Goal: Transaction & Acquisition: Purchase product/service

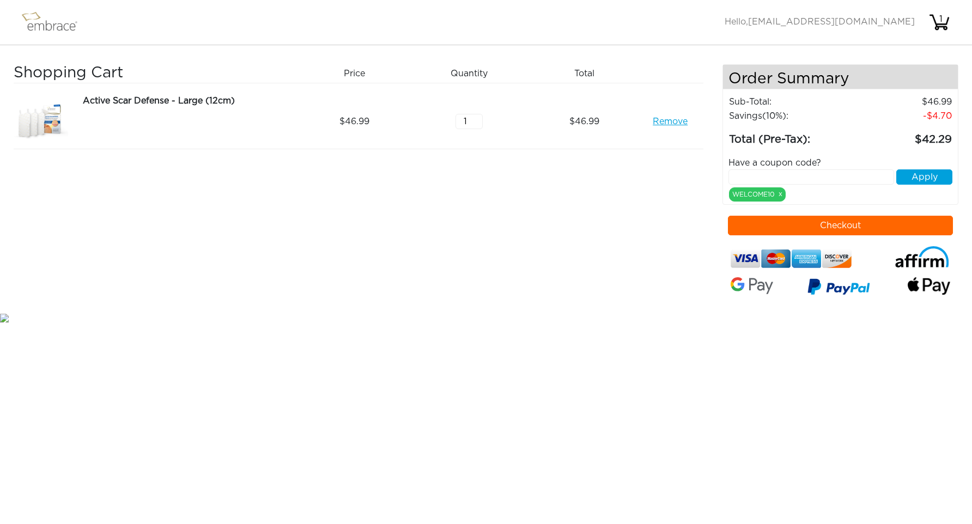
click at [827, 192] on div "Have a coupon code? Apply WELCOME10 x" at bounding box center [840, 174] width 241 height 53
click at [926, 178] on button "Apply" at bounding box center [924, 176] width 56 height 15
click at [853, 222] on button "Checkout" at bounding box center [840, 226] width 225 height 20
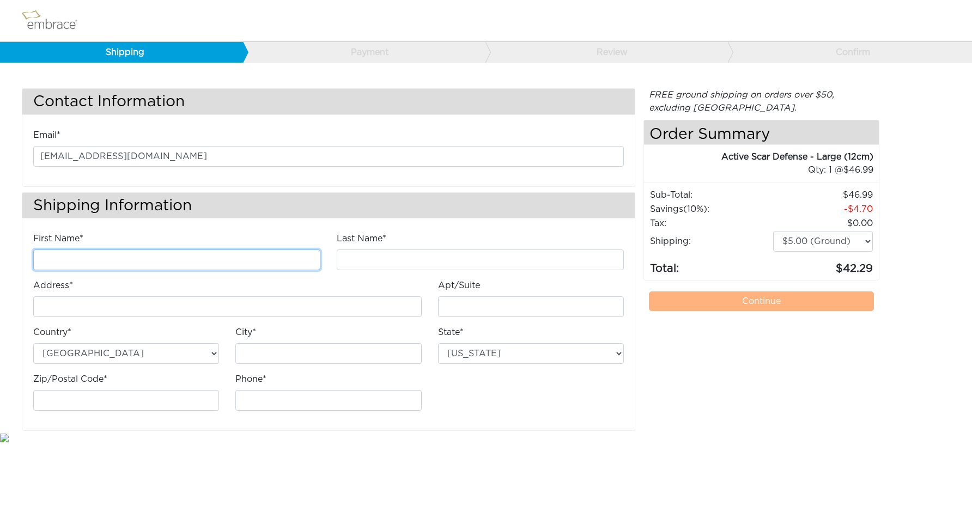
click at [288, 261] on input "First Name*" at bounding box center [176, 259] width 287 height 21
type input "Megan"
type input "Yelorda"
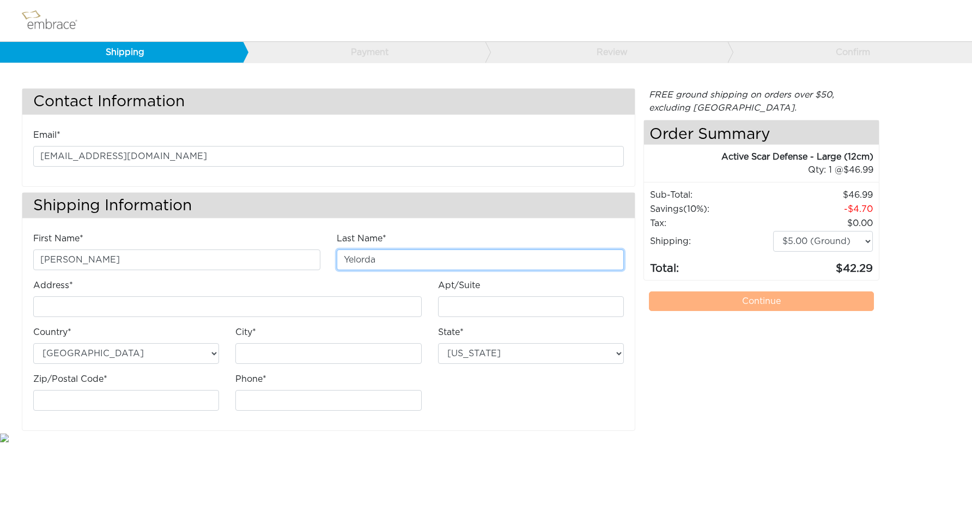
type input "19795 Beavertail Way"
type input "Riverside"
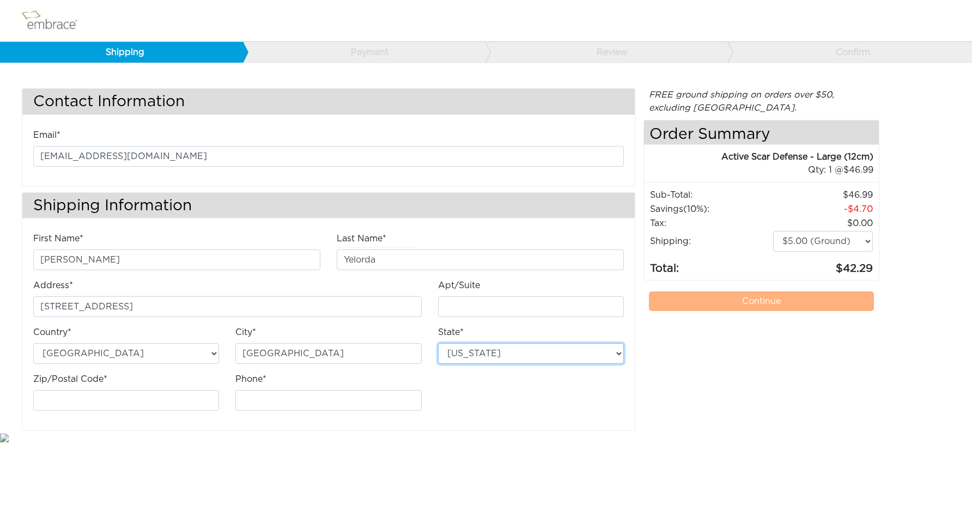
select select "CA"
type input "92508-9822"
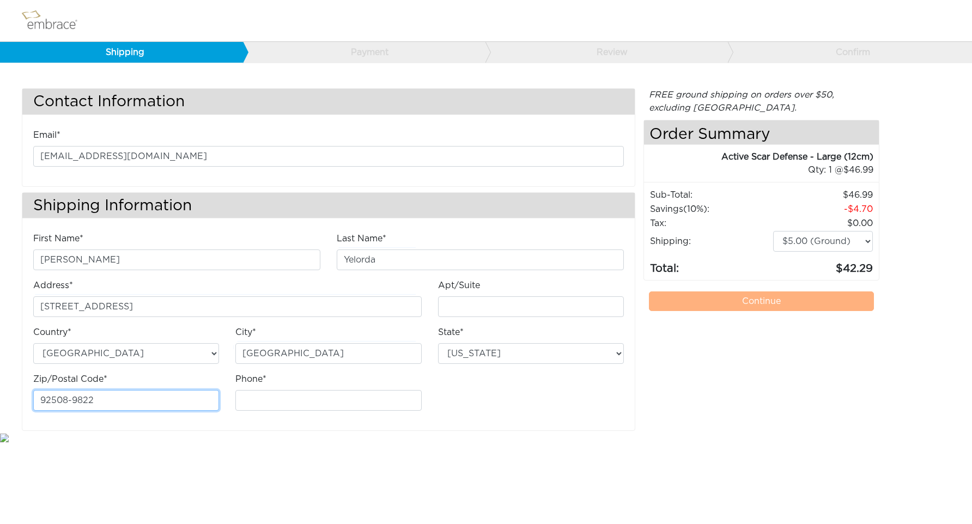
type input "2137030645"
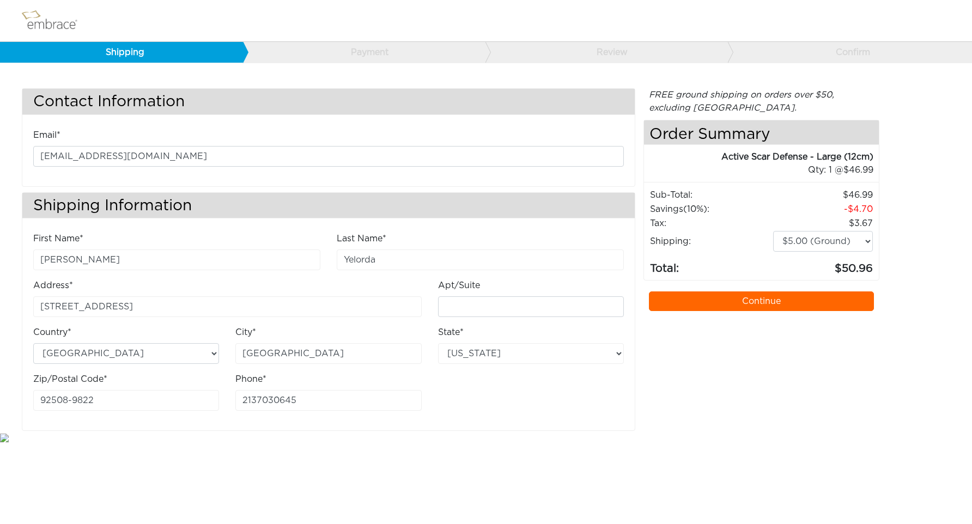
click at [515, 444] on html "Shipping Payment Review Confirm Contact Information Email* yelorda@gmail.com Sh…" at bounding box center [486, 222] width 972 height 444
click at [774, 302] on link "Continue" at bounding box center [761, 301] width 225 height 20
click at [812, 245] on select "$5.00 (Ground) $15.00 (Express Saver) $20.00 (Two Day) $30.00 (Overnight)" at bounding box center [823, 241] width 100 height 21
click at [781, 301] on link "Continue" at bounding box center [761, 301] width 225 height 20
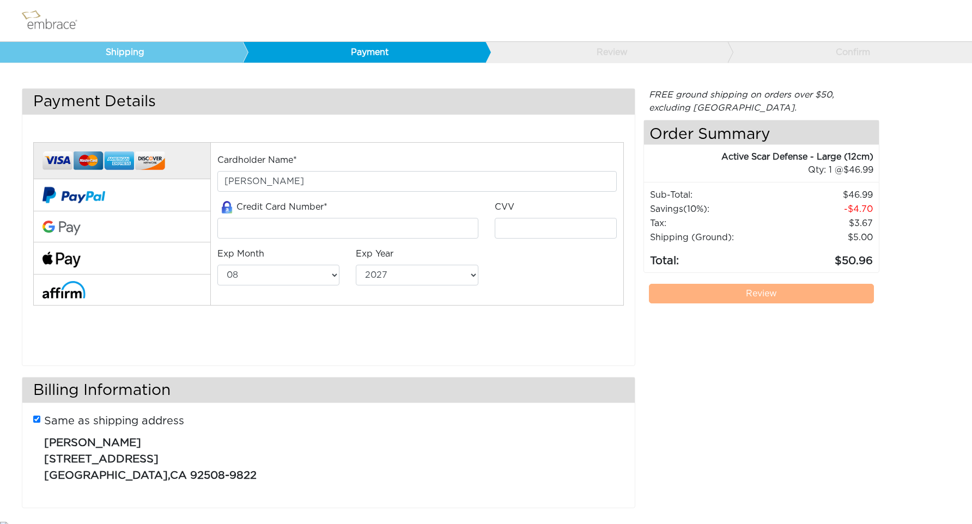
select select "8"
select select "2027"
select select "8"
select select "2027"
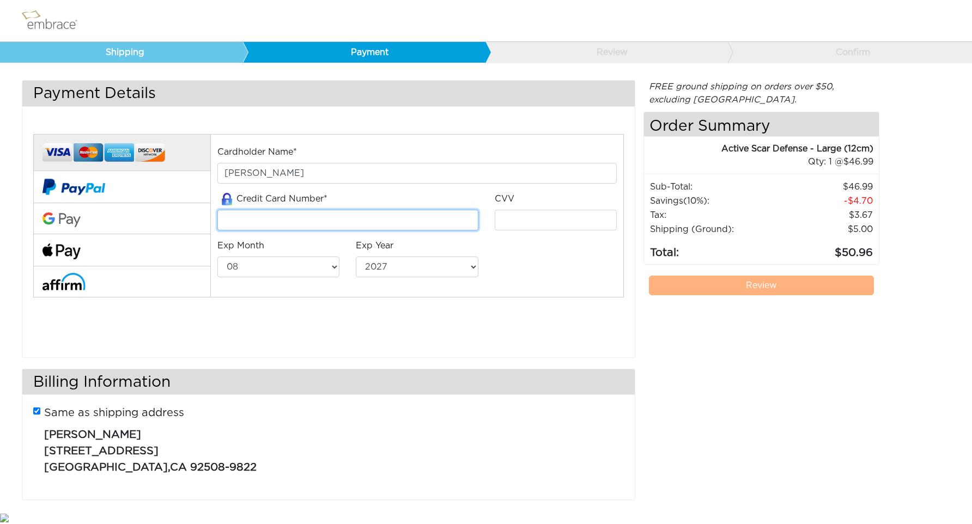
click at [432, 226] on input "tel" at bounding box center [347, 220] width 261 height 21
type input "4147202744459981"
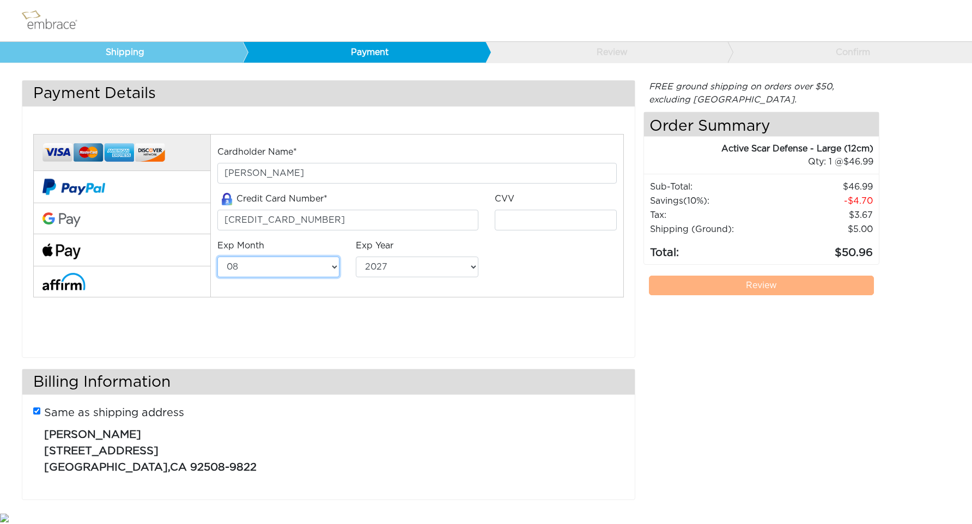
select select "4"
select select "2030"
click at [416, 215] on input "4147202744459981" at bounding box center [347, 220] width 261 height 21
type input "4246315365885571"
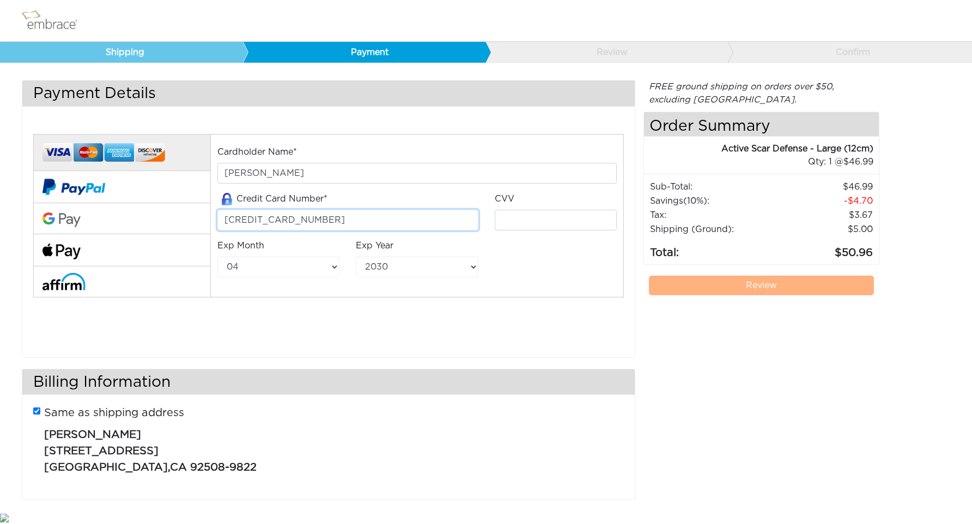
type input "427"
select select "5"
select select "2028"
click at [746, 292] on link "Review" at bounding box center [761, 286] width 225 height 20
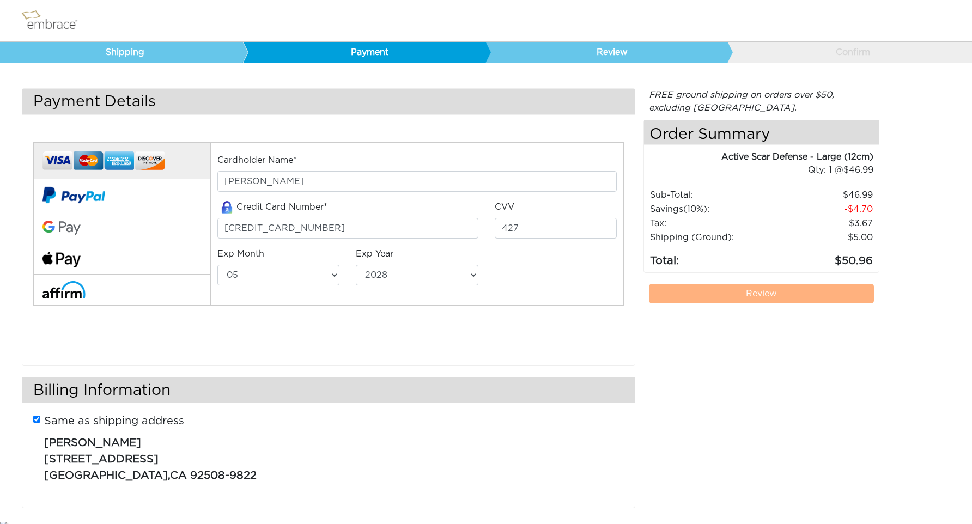
select select "5"
select select "2028"
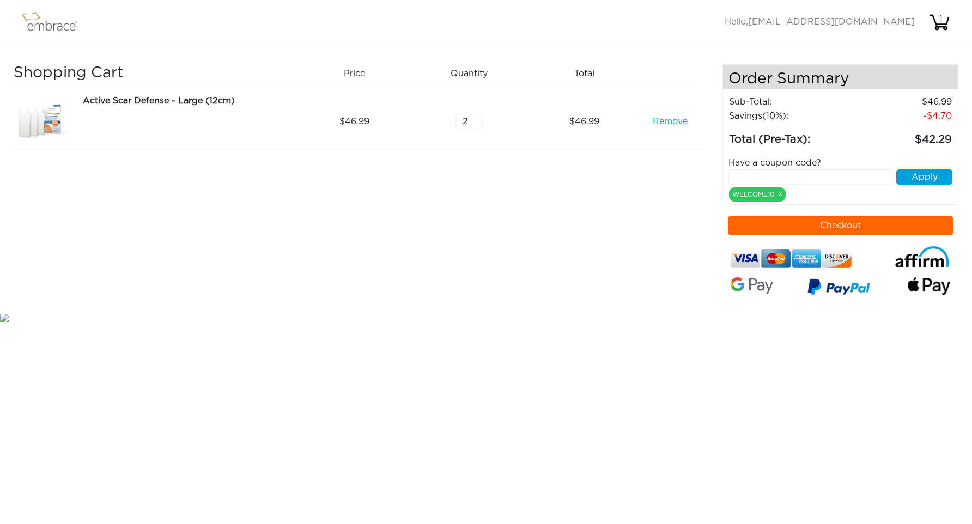
type input "2"
click at [475, 115] on input "2" at bounding box center [468, 121] width 27 height 15
click at [667, 122] on link "Remove" at bounding box center [669, 121] width 35 height 13
click at [852, 233] on button "Checkout" at bounding box center [840, 226] width 225 height 20
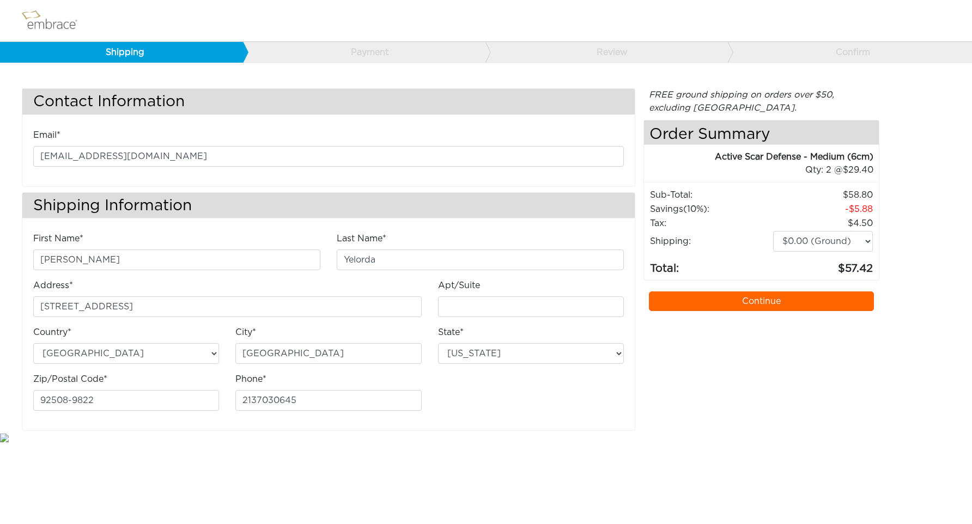
select select "CA"
click at [791, 303] on link "Continue" at bounding box center [761, 301] width 225 height 20
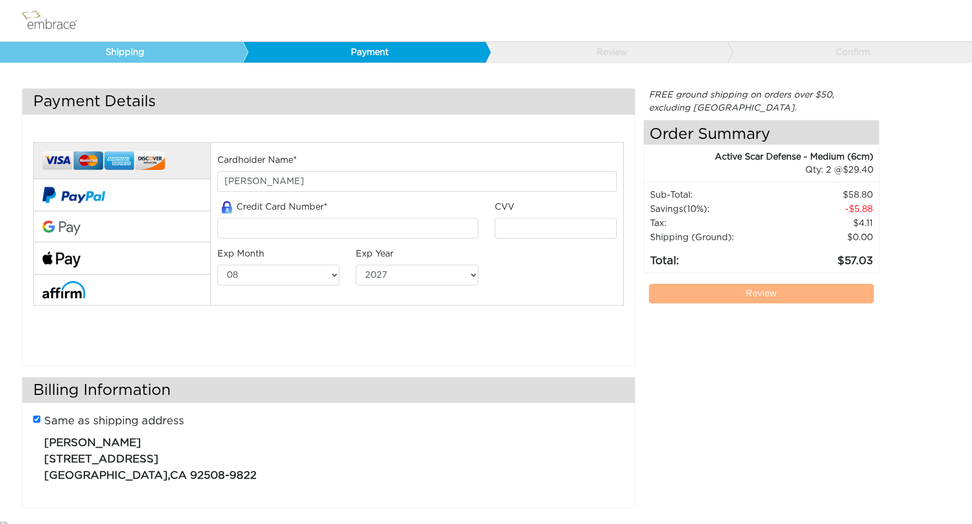
select select "8"
select select "2027"
click at [431, 230] on input "tel" at bounding box center [347, 228] width 261 height 21
type input "4246315365885571"
type input "427"
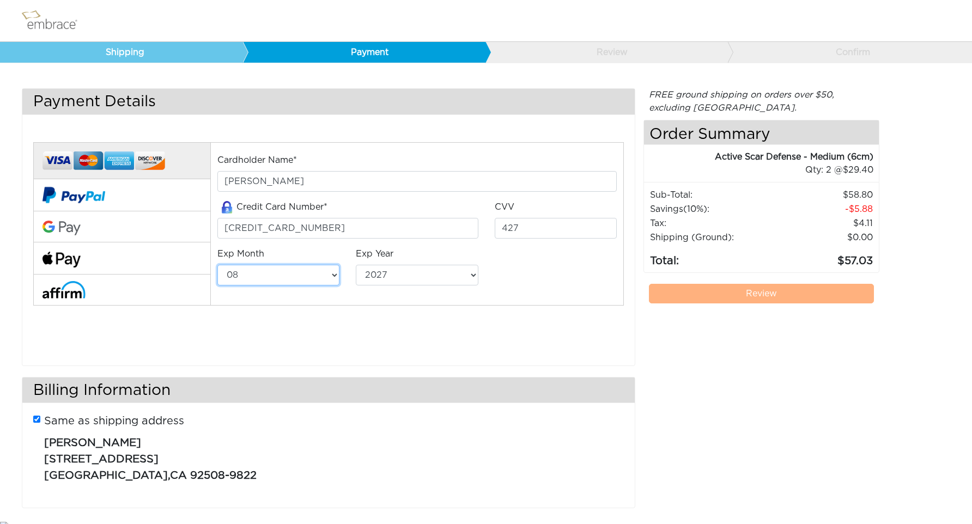
select select "5"
select select "2028"
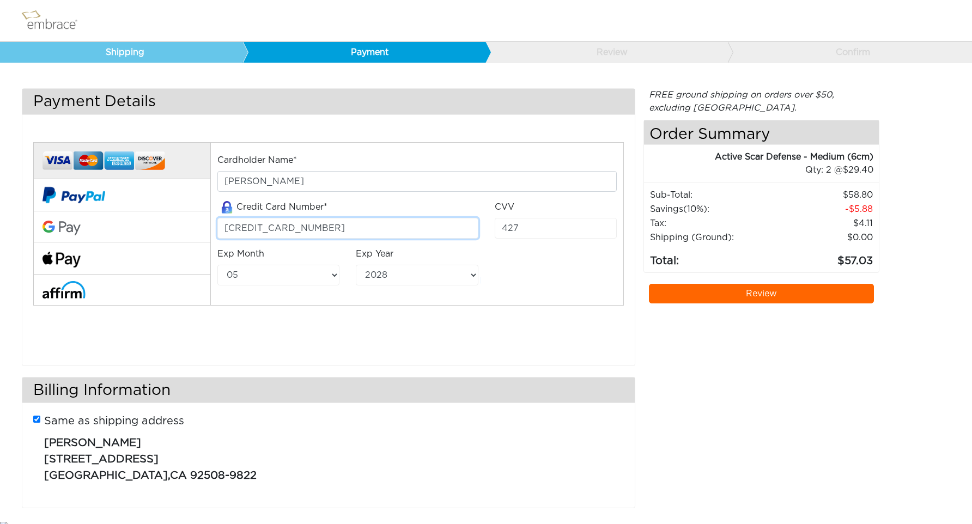
scroll to position [8, 0]
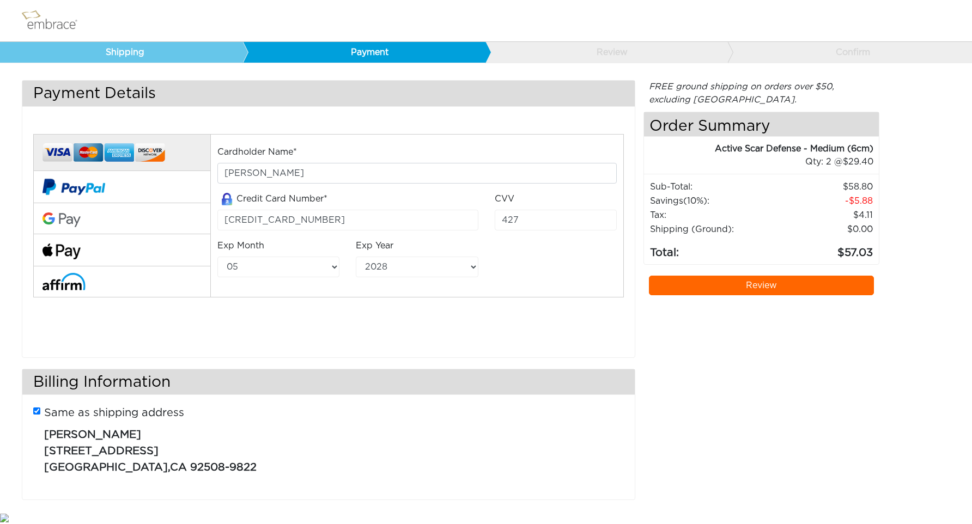
click at [769, 284] on link "Review" at bounding box center [761, 286] width 225 height 20
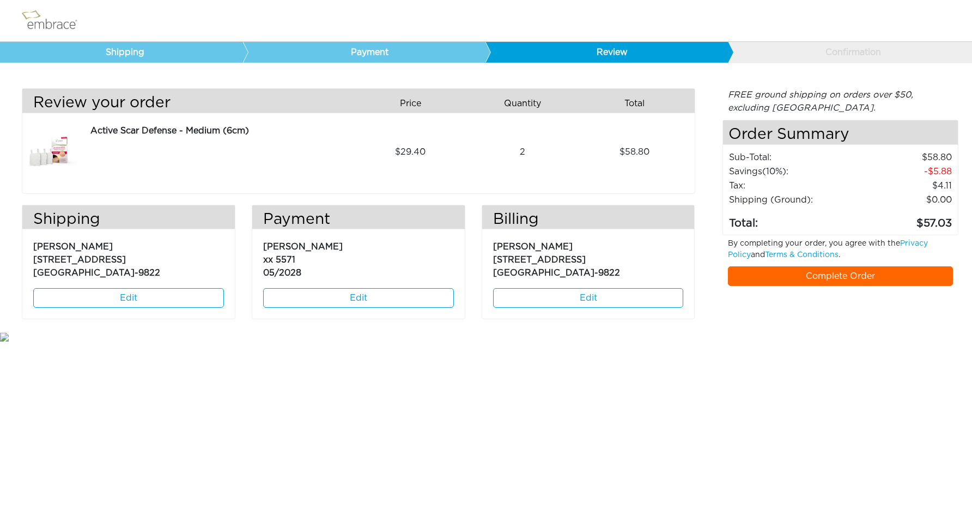
click at [829, 270] on link "Complete Order" at bounding box center [840, 276] width 225 height 20
